Goal: Task Accomplishment & Management: Complete application form

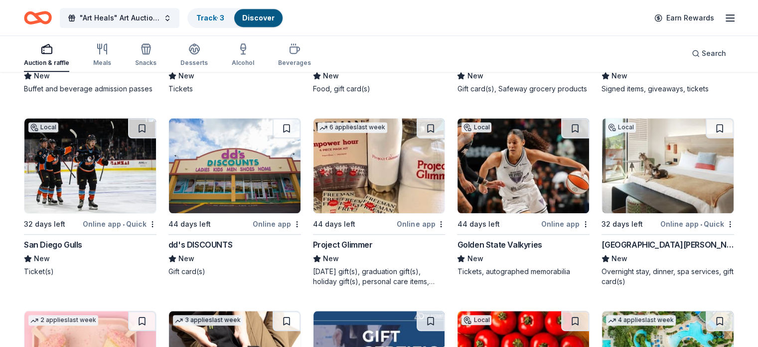
scroll to position [818, 0]
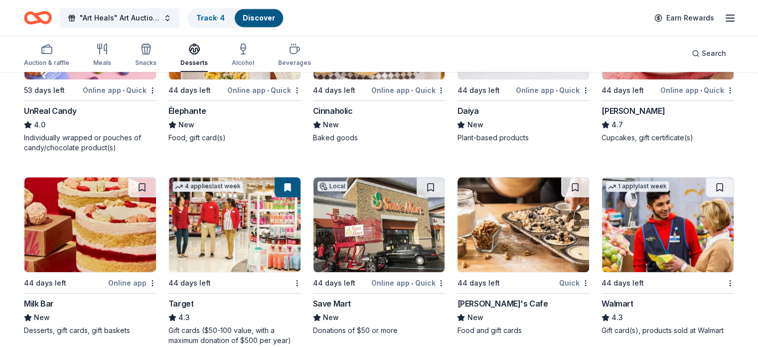
scroll to position [769, 0]
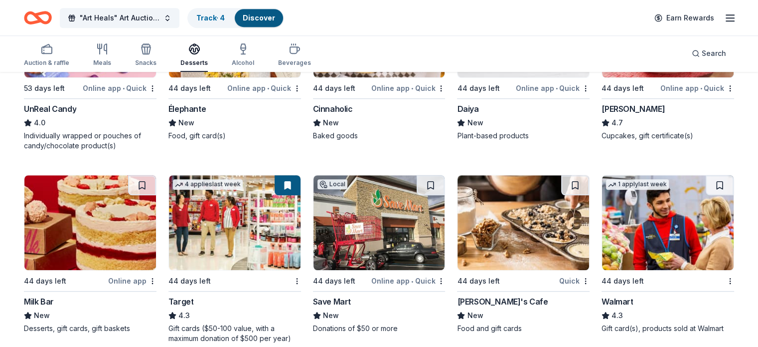
drag, startPoint x: 756, startPoint y: 159, endPoint x: 756, endPoint y: 171, distance: 12.0
click at [756, 171] on div "46 results in Los Angeles, CA Application deadlines 2 this month 39 in Septembe…" at bounding box center [379, 300] width 758 height 1992
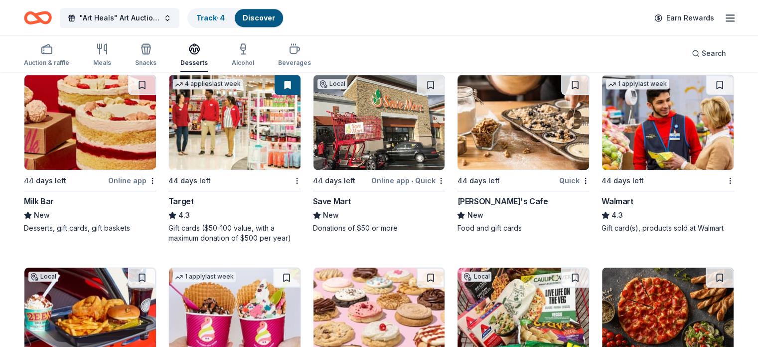
scroll to position [871, 0]
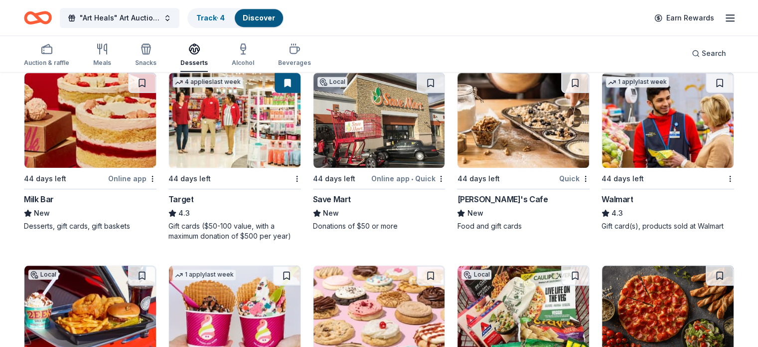
click at [52, 53] on rect "button" at bounding box center [47, 50] width 10 height 6
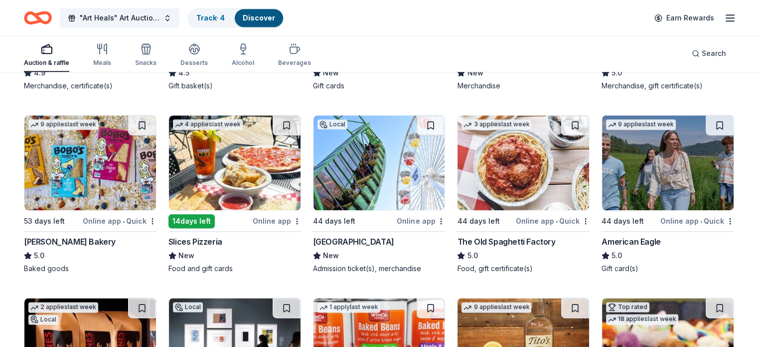
scroll to position [1212, 0]
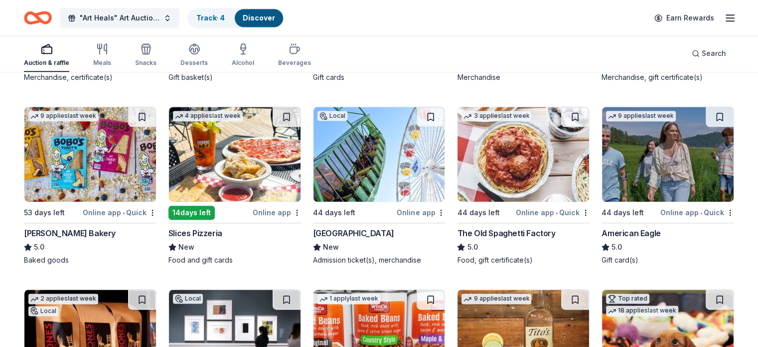
click at [390, 179] on img at bounding box center [380, 154] width 132 height 95
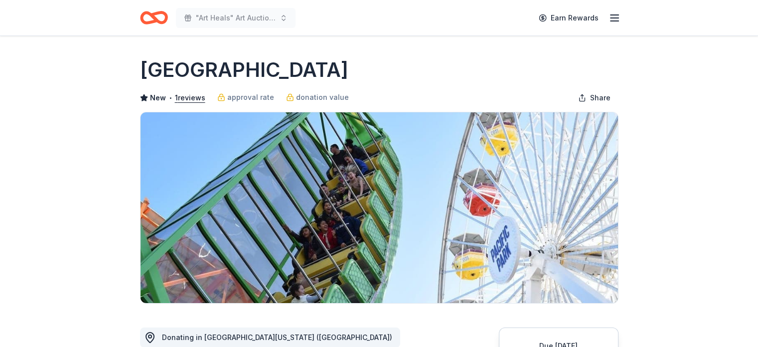
click at [613, 19] on icon "button" at bounding box center [615, 18] width 12 height 12
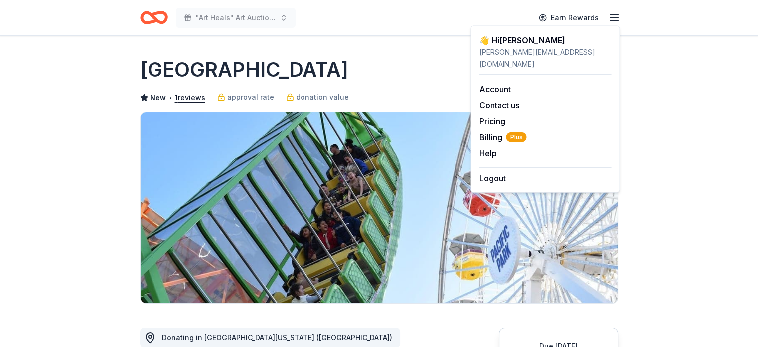
click at [452, 153] on img at bounding box center [380, 207] width 478 height 190
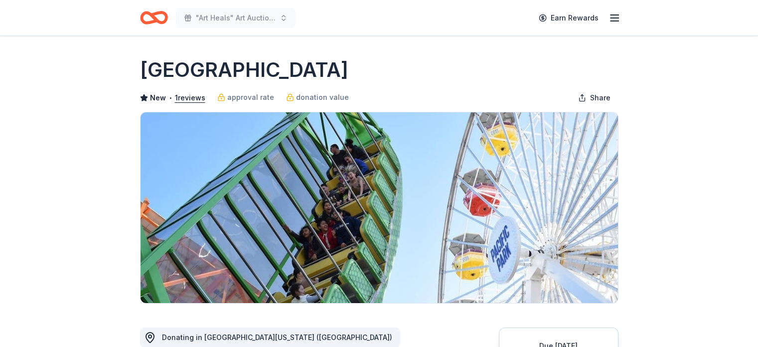
click at [613, 18] on icon "button" at bounding box center [615, 18] width 12 height 12
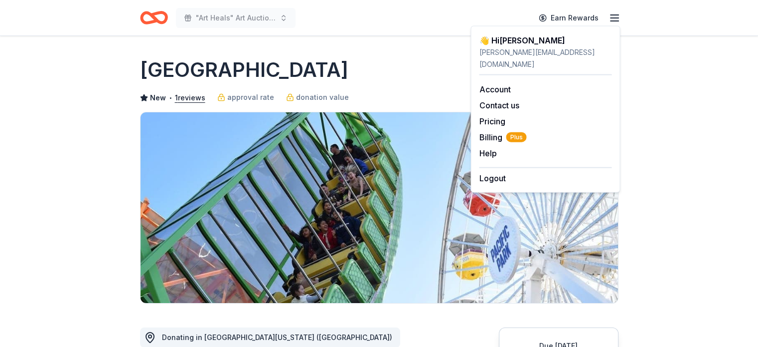
click at [503, 84] on link "Account" at bounding box center [494, 89] width 31 height 10
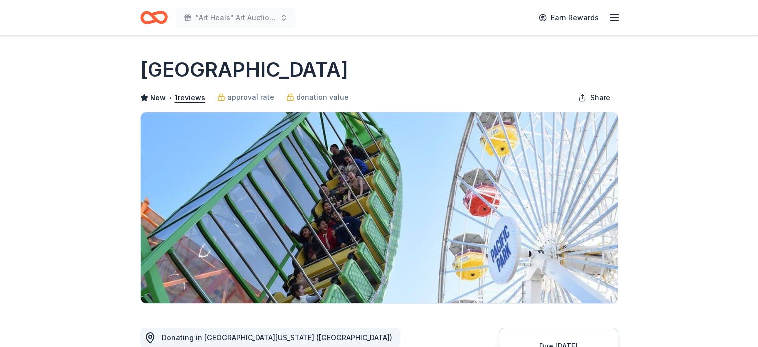
click at [437, 185] on img at bounding box center [380, 207] width 478 height 190
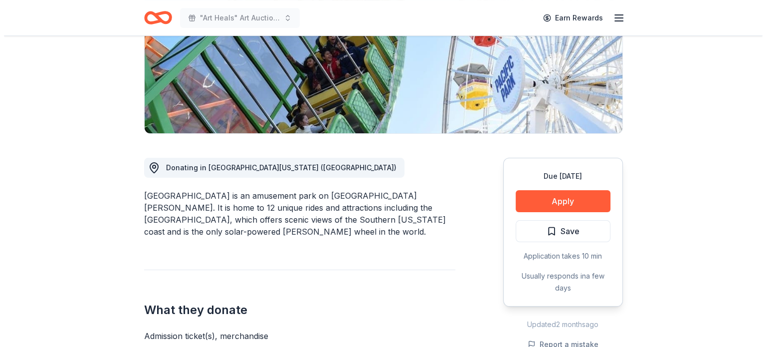
scroll to position [176, 0]
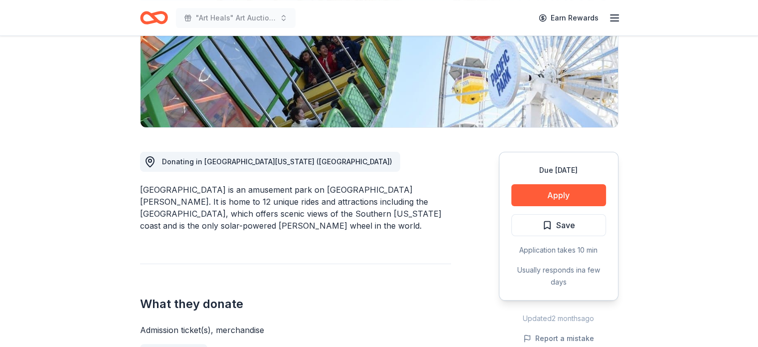
click at [574, 199] on button "Apply" at bounding box center [559, 195] width 95 height 22
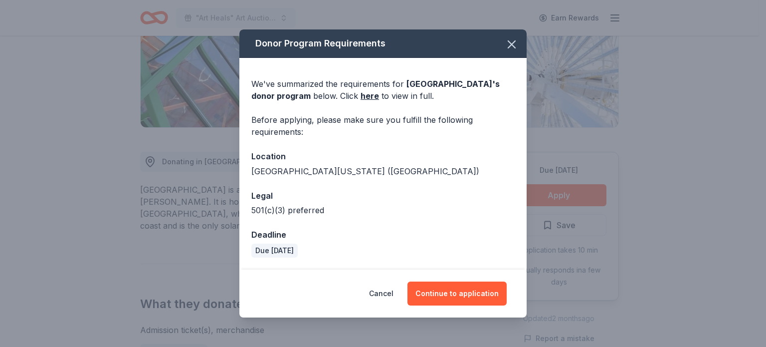
click at [468, 291] on button "Continue to application" at bounding box center [456, 293] width 99 height 24
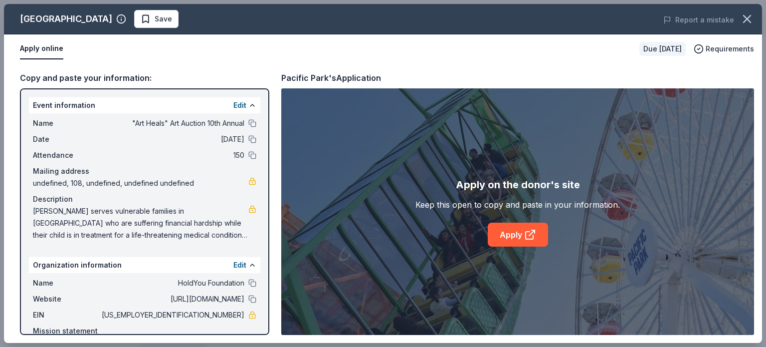
click at [504, 232] on link "Apply" at bounding box center [518, 234] width 60 height 24
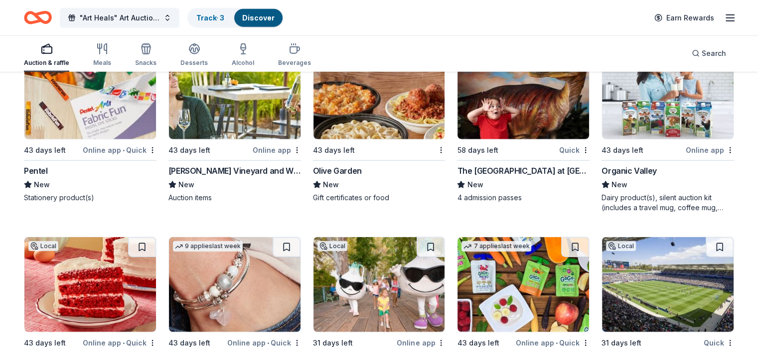
scroll to position [2405, 0]
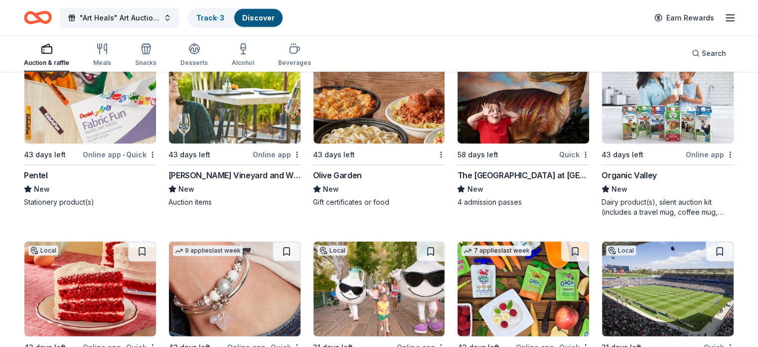
click at [513, 121] on img at bounding box center [524, 96] width 132 height 95
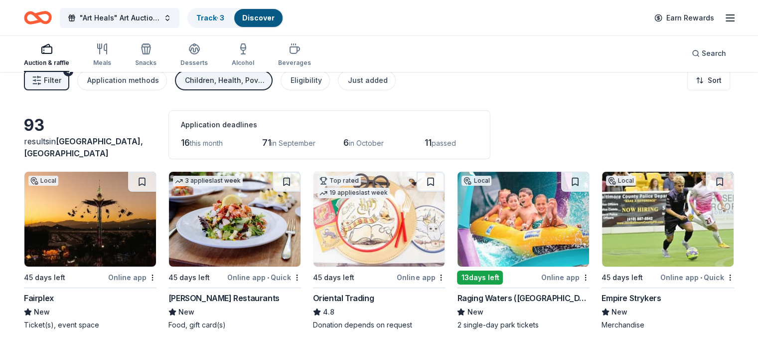
scroll to position [0, 0]
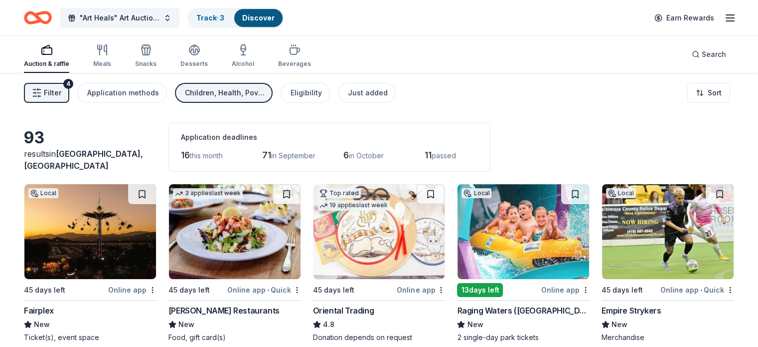
click at [199, 55] on icon "button" at bounding box center [194, 52] width 9 height 3
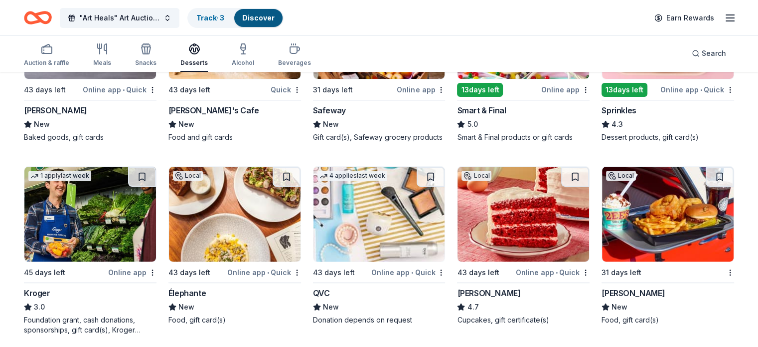
scroll to position [217, 0]
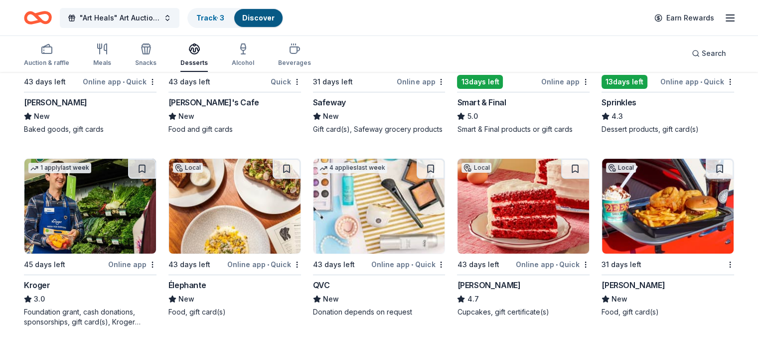
click at [245, 54] on div "button" at bounding box center [243, 49] width 22 height 12
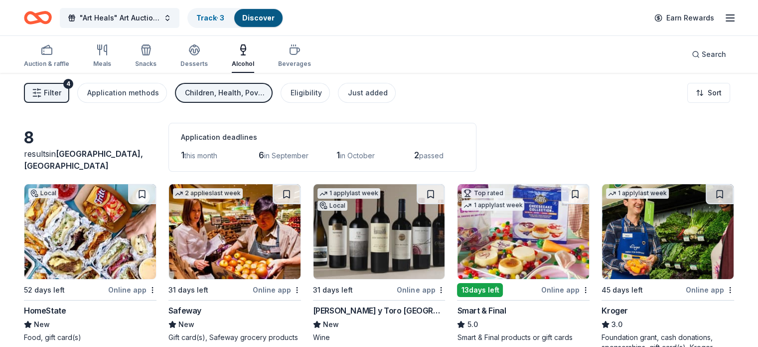
click at [295, 54] on div "button" at bounding box center [294, 50] width 33 height 12
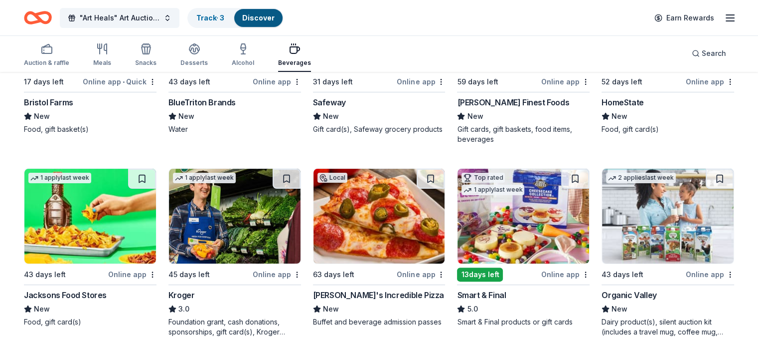
scroll to position [164, 0]
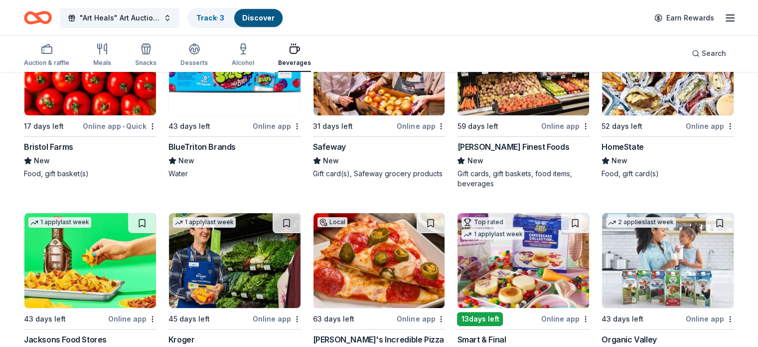
click at [108, 51] on icon "button" at bounding box center [102, 49] width 12 height 12
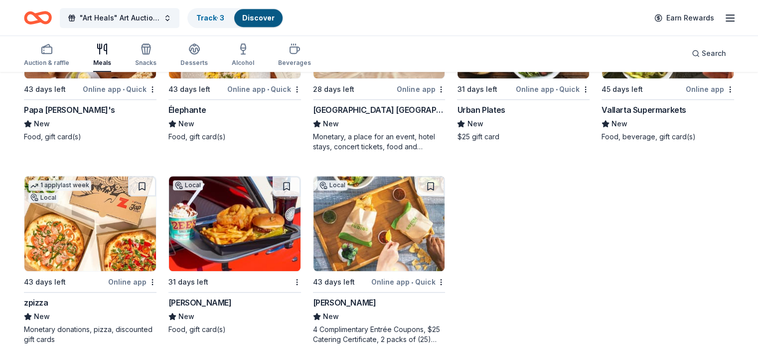
scroll to position [762, 0]
